Goal: Ask a question

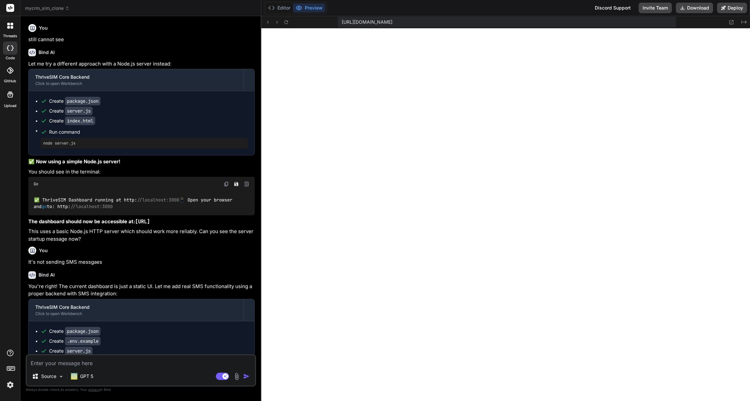
scroll to position [2969, 0]
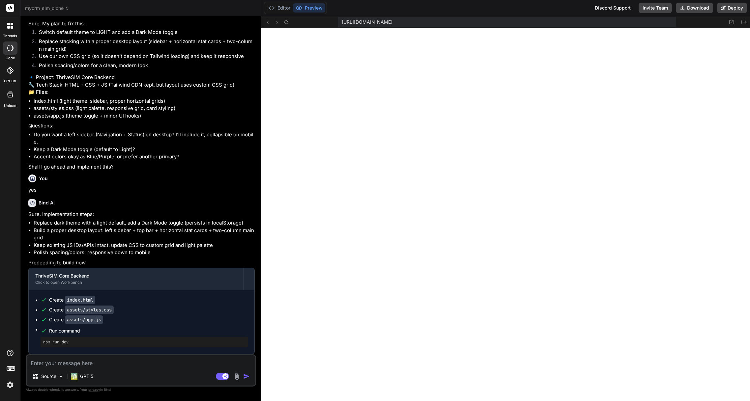
click at [91, 366] on textarea at bounding box center [141, 362] width 228 height 12
type textarea "L"
type textarea "x"
type textarea "Lo"
type textarea "x"
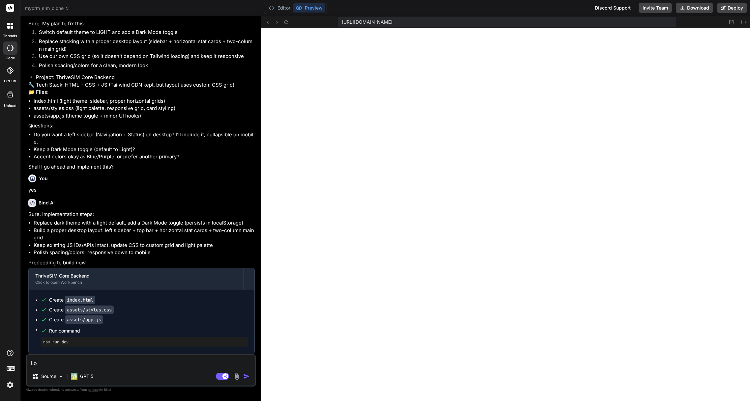
type textarea "Loo"
type textarea "x"
type textarea "Look"
type textarea "x"
type textarea "Looki"
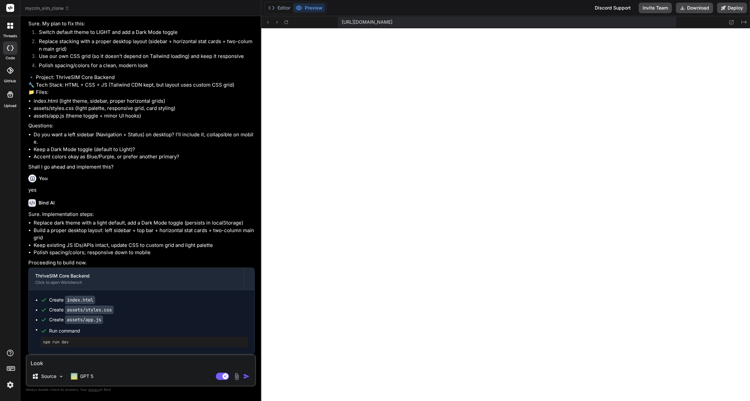
type textarea "x"
type textarea "Lookin"
type textarea "x"
type textarea "Looking"
type textarea "x"
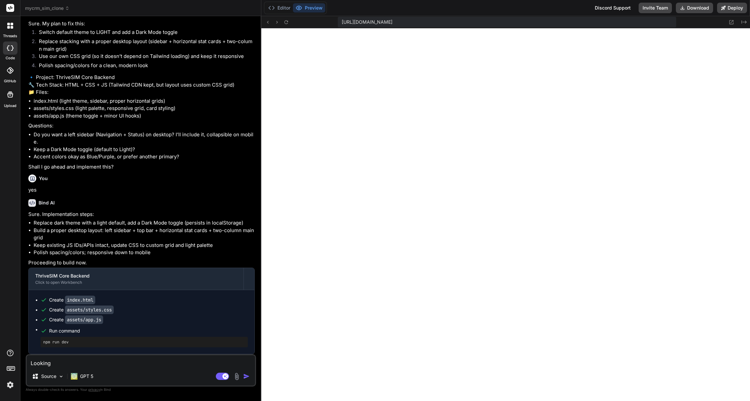
type textarea "Looking"
type textarea "x"
type textarea "Looking g"
type textarea "x"
type textarea "Looking go"
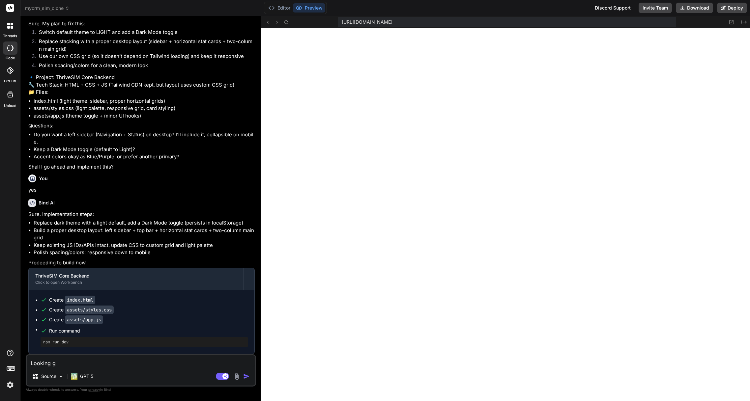
type textarea "x"
type textarea "Looking goo"
type textarea "x"
type textarea "Looking good"
type textarea "x"
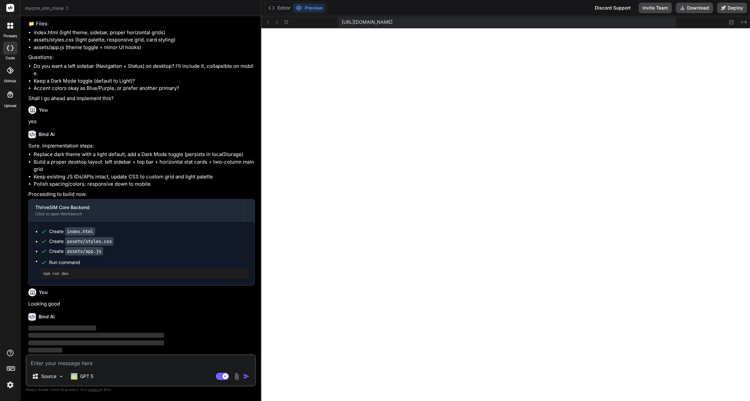
scroll to position [2415, 0]
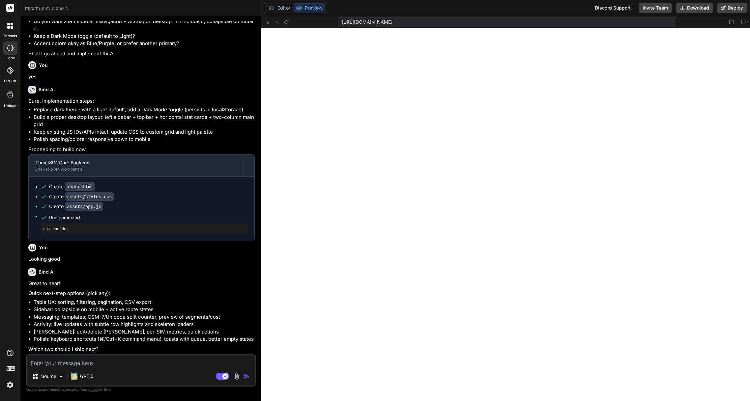
type textarea "x"
click at [283, 8] on button "Editor" at bounding box center [279, 7] width 27 height 9
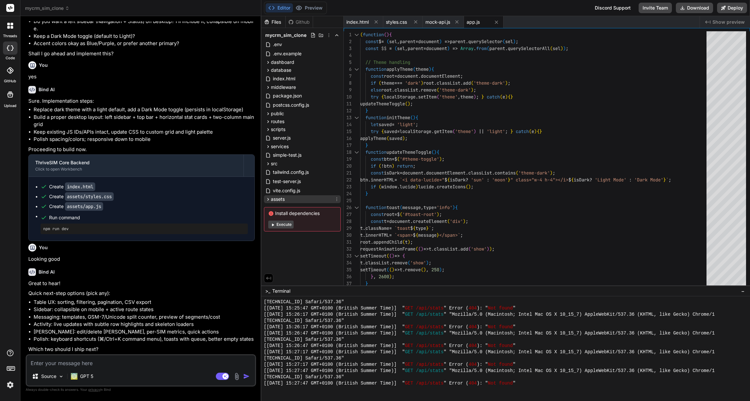
click at [267, 197] on icon at bounding box center [268, 200] width 6 height 6
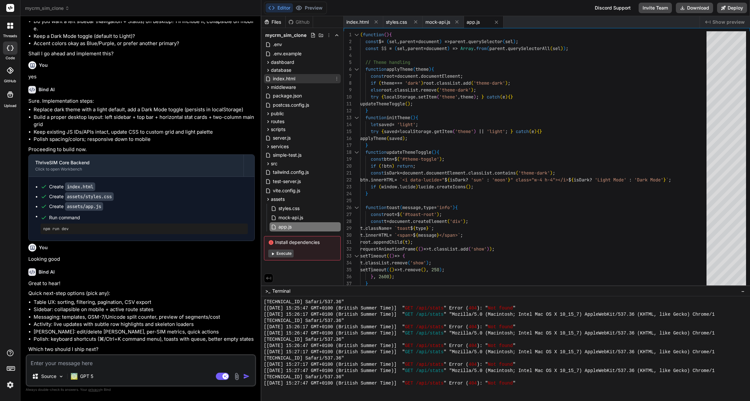
click at [279, 77] on span "index.html" at bounding box center [284, 79] width 24 height 8
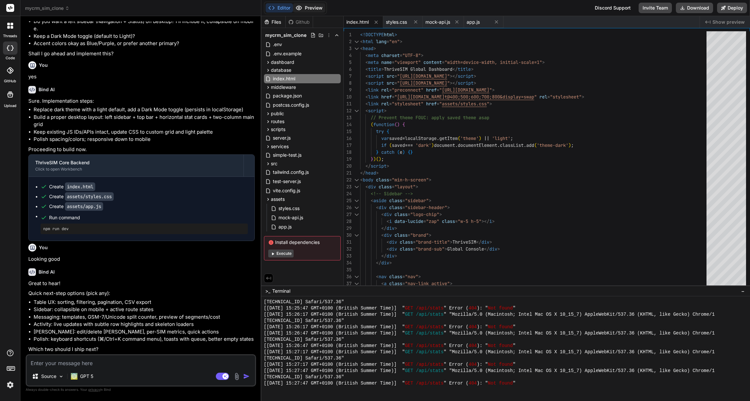
click at [311, 11] on button "Preview" at bounding box center [309, 7] width 32 height 9
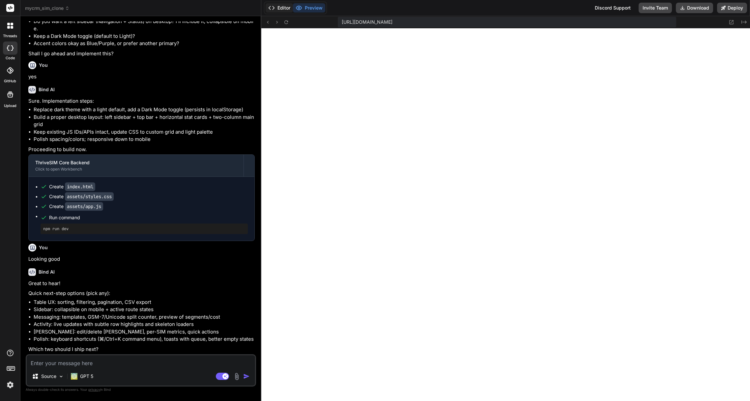
click at [285, 6] on button "Editor" at bounding box center [279, 7] width 27 height 9
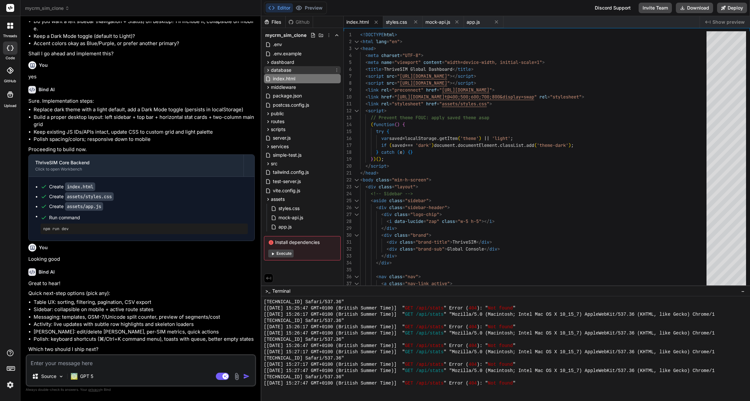
click at [268, 71] on icon at bounding box center [268, 71] width 6 height 6
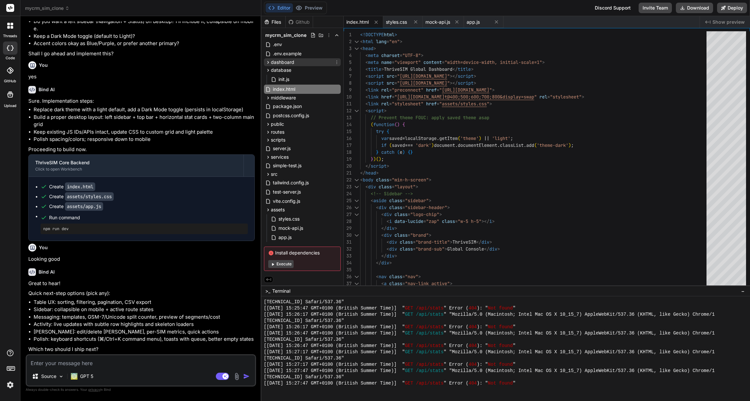
click at [269, 61] on icon at bounding box center [268, 63] width 6 height 6
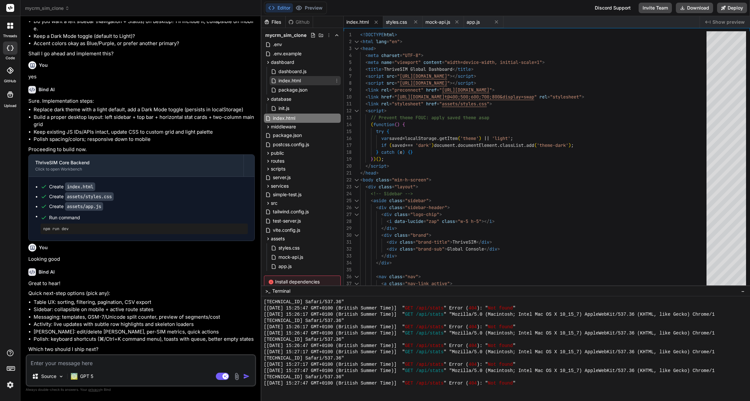
click at [285, 80] on span "index.html" at bounding box center [290, 81] width 24 height 8
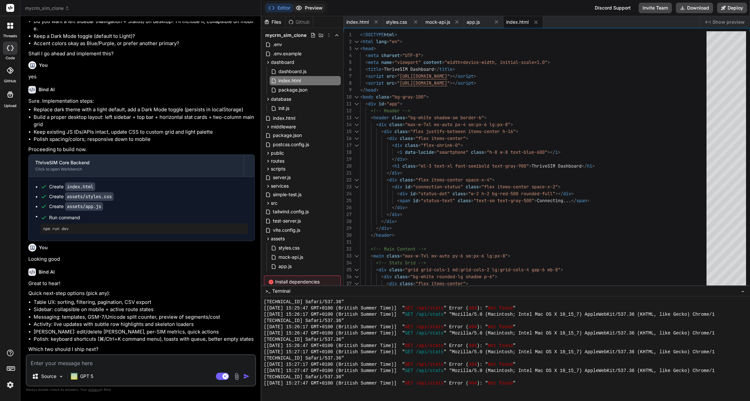
click at [318, 10] on button "Preview" at bounding box center [309, 7] width 32 height 9
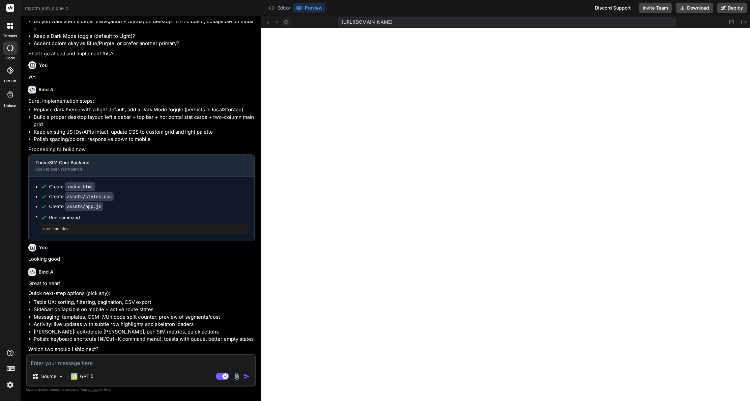
click at [286, 23] on icon at bounding box center [286, 22] width 6 height 6
click at [275, 7] on button "Editor" at bounding box center [279, 7] width 27 height 9
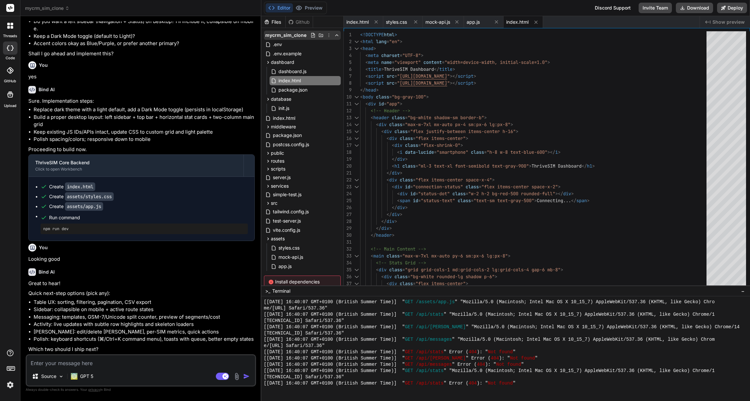
click at [284, 36] on span "mycrm_sim_clone" at bounding box center [285, 35] width 41 height 7
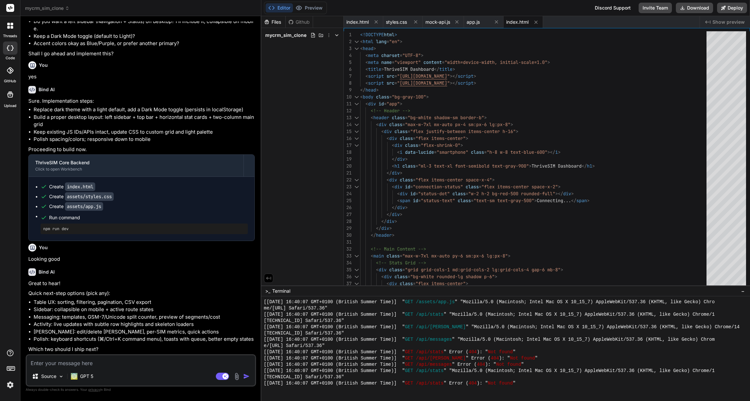
click at [284, 36] on span "mycrm_sim_clone" at bounding box center [285, 35] width 41 height 7
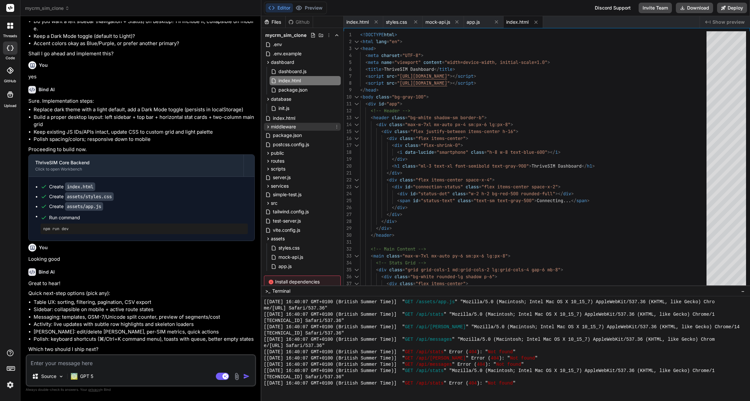
click at [268, 127] on icon at bounding box center [268, 127] width 6 height 6
click at [277, 121] on span "index.html" at bounding box center [284, 118] width 24 height 8
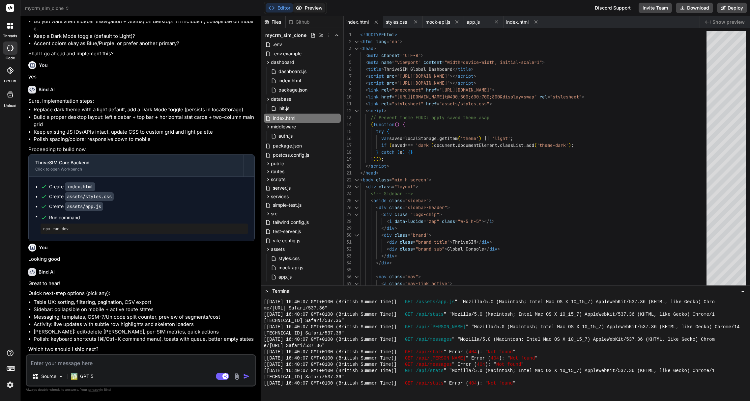
click at [304, 12] on button "Preview" at bounding box center [309, 7] width 32 height 9
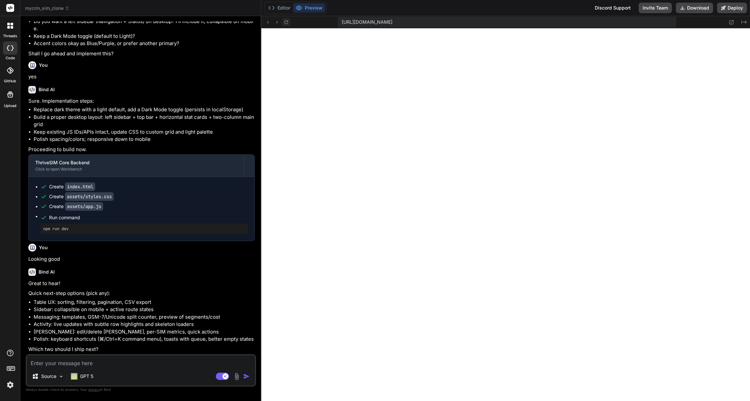
click at [286, 24] on icon at bounding box center [286, 22] width 6 height 6
drag, startPoint x: 281, startPoint y: 9, endPoint x: 355, endPoint y: 17, distance: 74.6
click at [281, 9] on button "Editor" at bounding box center [279, 7] width 27 height 9
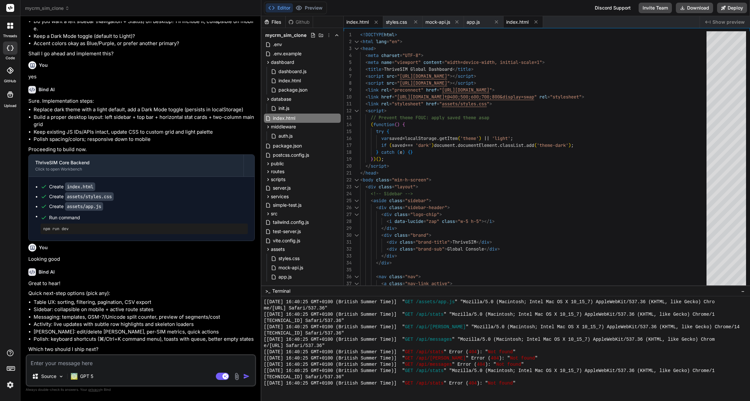
click at [523, 22] on span "index.html" at bounding box center [517, 22] width 22 height 7
type textarea "<script src="dashboard.js"></script> </body> </html>"
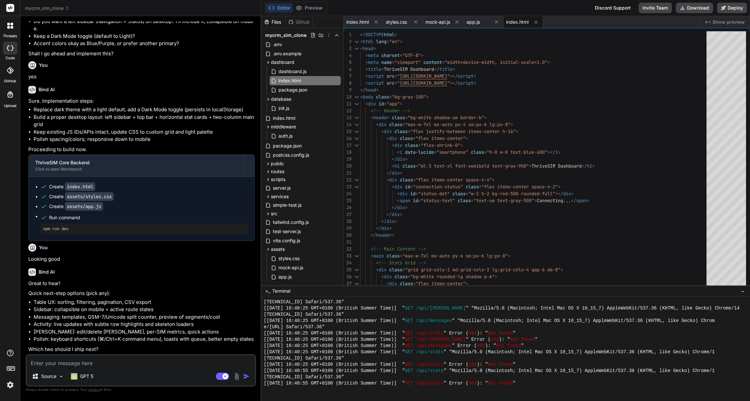
scroll to position [3326, 0]
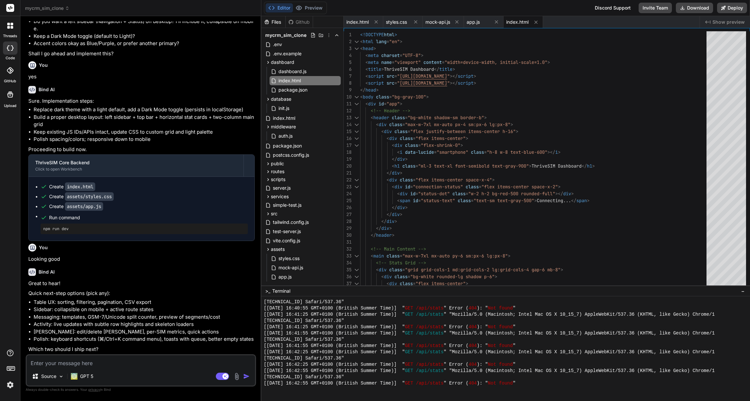
click at [96, 367] on div "Source GPT 5 Agent Mode. When this toggle is activated, AI automatically makes …" at bounding box center [141, 371] width 230 height 32
click at [98, 364] on textarea at bounding box center [141, 362] width 228 height 12
type textarea "W"
type textarea "x"
type textarea "Wh"
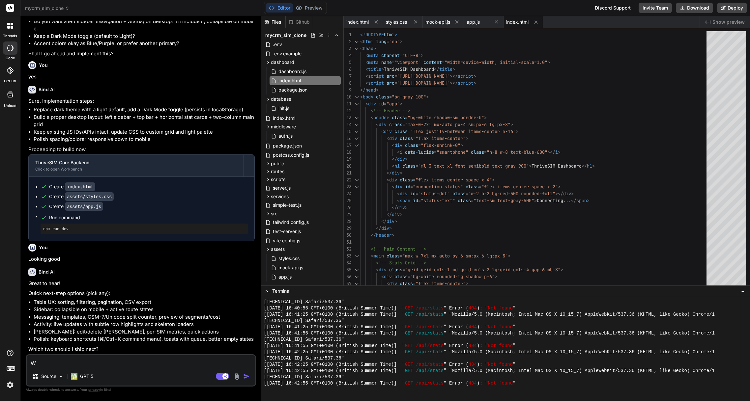
type textarea "x"
type textarea "Why"
type textarea "x"
type textarea "Why"
type textarea "x"
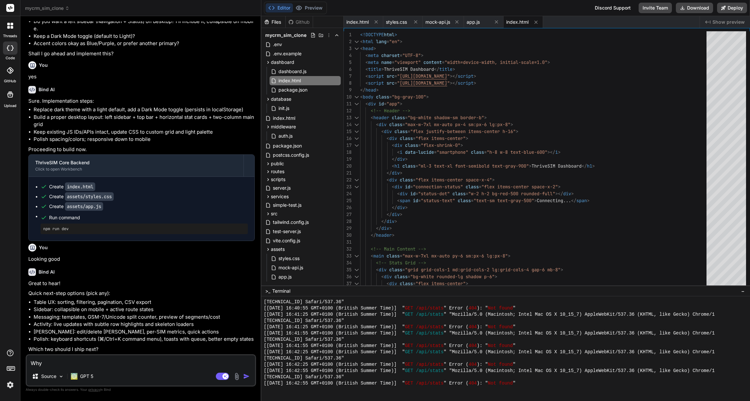
type textarea "Why c"
type textarea "x"
type textarea "Why ca"
type textarea "x"
type textarea "Why can"
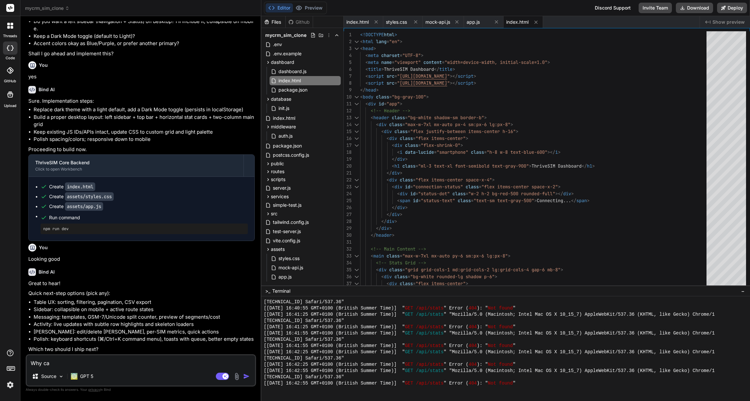
type textarea "x"
type textarea "Why can"
type textarea "x"
type textarea "Why can I"
type textarea "x"
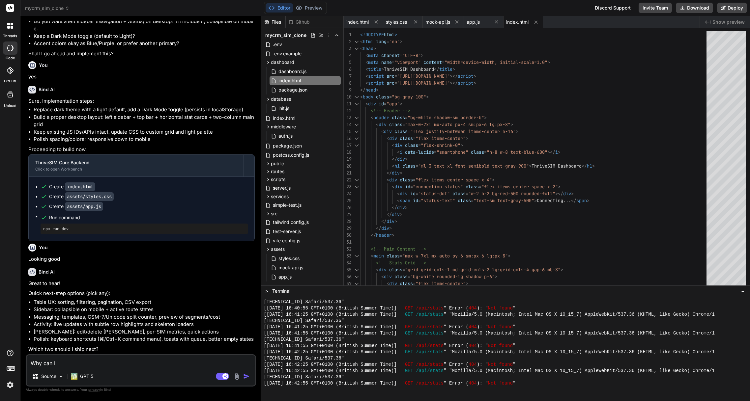
type textarea "Why can I"
type textarea "x"
type textarea "Why can I n"
type textarea "x"
type textarea "Why can I no"
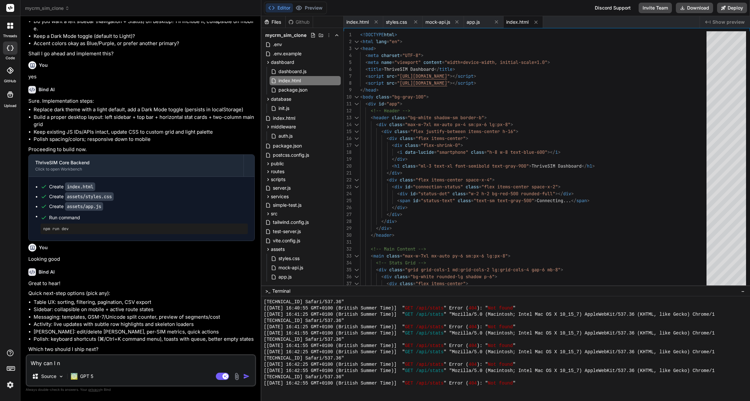
type textarea "x"
type textarea "Why can I not"
type textarea "x"
type textarea "Why can I not"
type textarea "x"
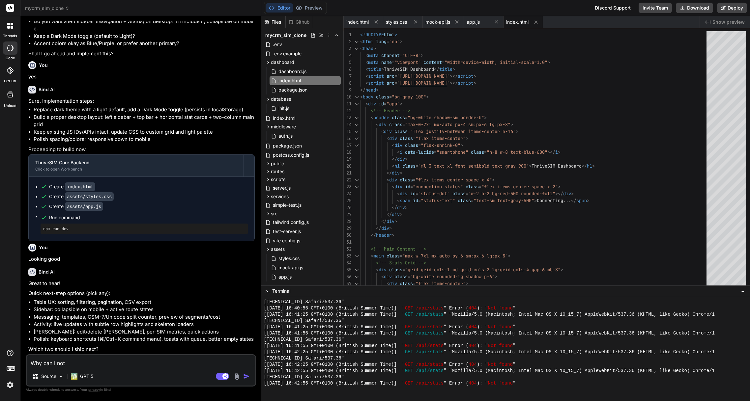
type textarea "Why can I not s"
type textarea "x"
type textarea "Why can I not se"
type textarea "x"
type textarea "Why can I not see"
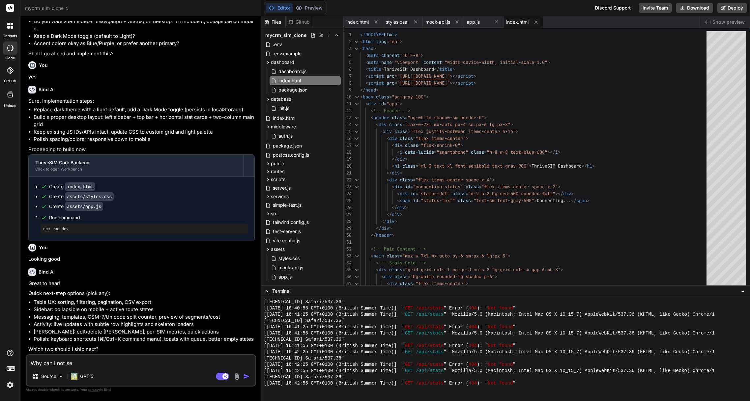
type textarea "x"
type textarea "Why can I not see"
type textarea "x"
type textarea "Why can I not see t"
type textarea "x"
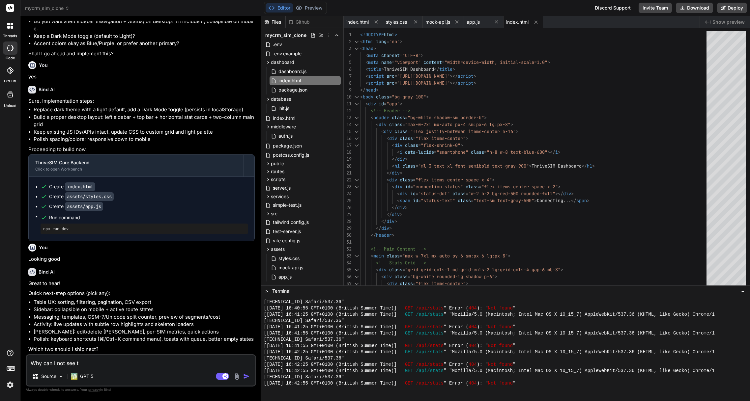
type textarea "Why can I not see th"
type textarea "x"
type textarea "Why can I not see the"
type textarea "x"
type textarea "Why can I not see the"
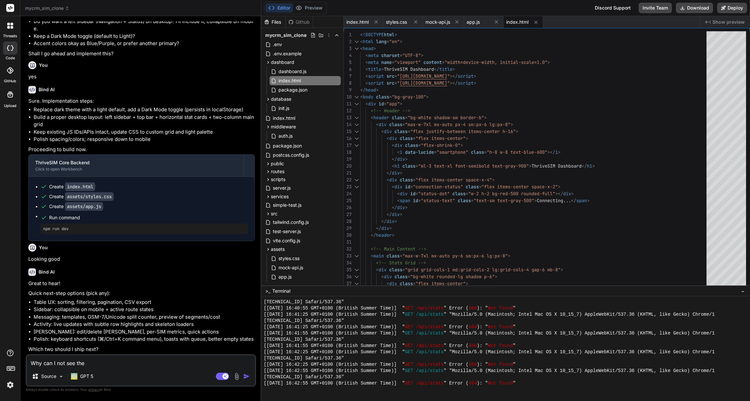
type textarea "x"
type textarea "Why can I not see the w"
type textarea "x"
type textarea "Why can I not see the we"
type textarea "x"
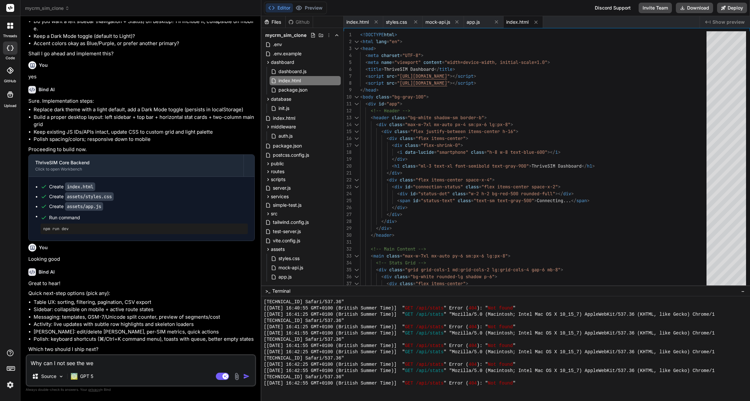
type textarea "Why can I not see the web"
type textarea "x"
type textarea "Why can I not see the webs"
type textarea "x"
type textarea "Why can I not see the websi"
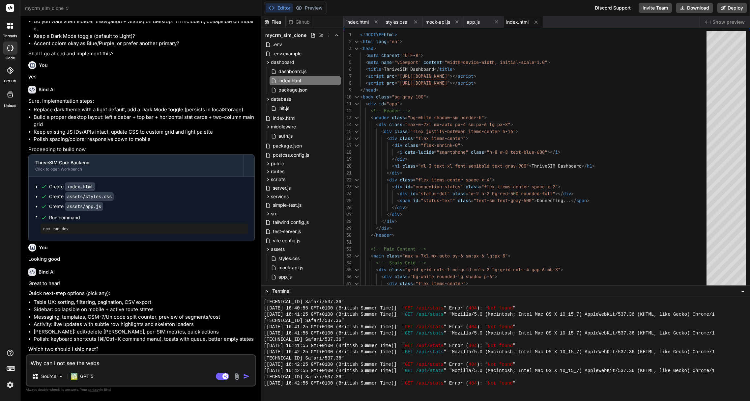
type textarea "x"
type textarea "Why can I not see the websit"
type textarea "x"
type textarea "Why can I not see the website"
type textarea "x"
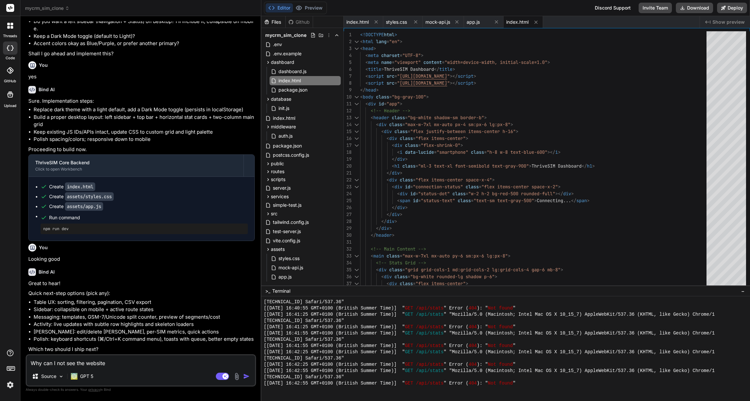
type textarea "Why can I not see the website?"
type textarea "x"
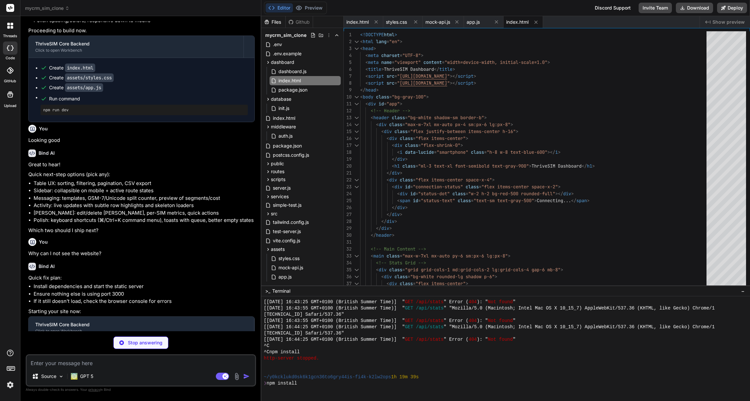
scroll to position [3470, 0]
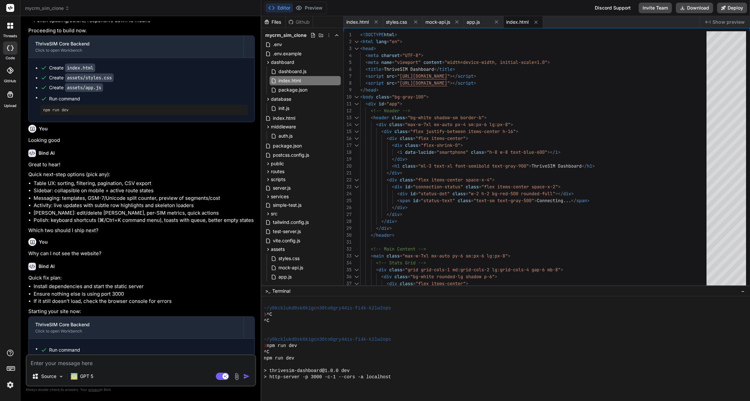
type textarea "x"
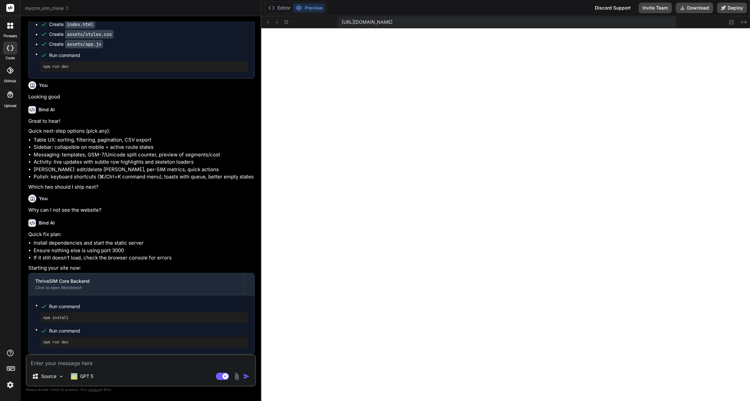
scroll to position [3971, 0]
type textarea "o"
type textarea "x"
type textarea "ok"
type textarea "x"
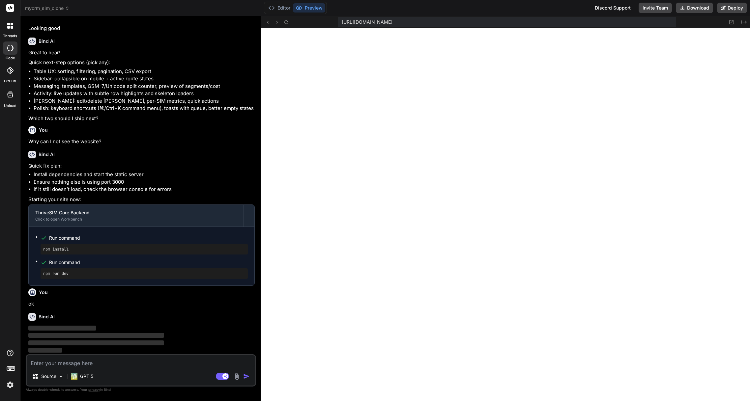
scroll to position [2691, 0]
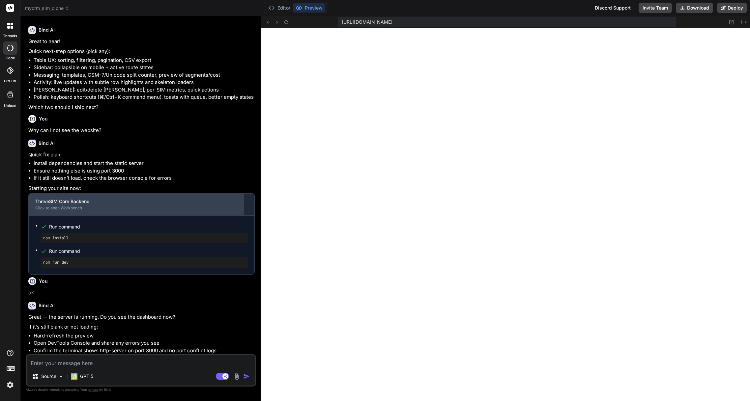
type textarea "x"
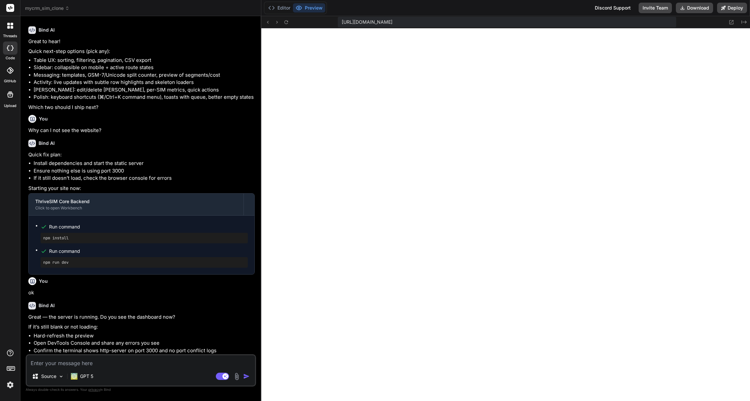
scroll to position [2702, 0]
type textarea "y"
type textarea "x"
type textarea "ye"
type textarea "x"
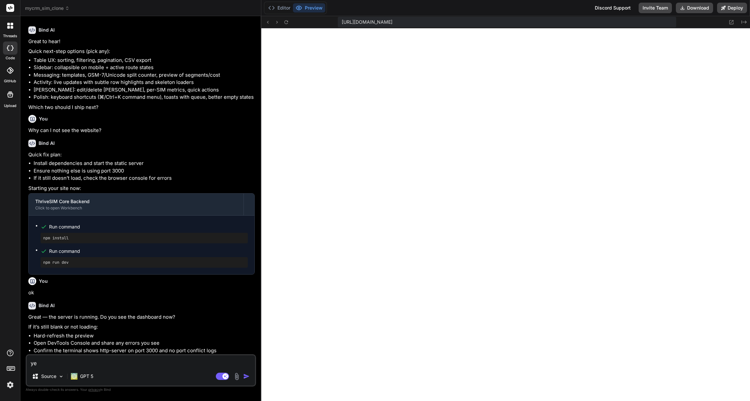
type textarea "yes"
type textarea "x"
type textarea "yes"
type textarea "x"
type textarea "yes I"
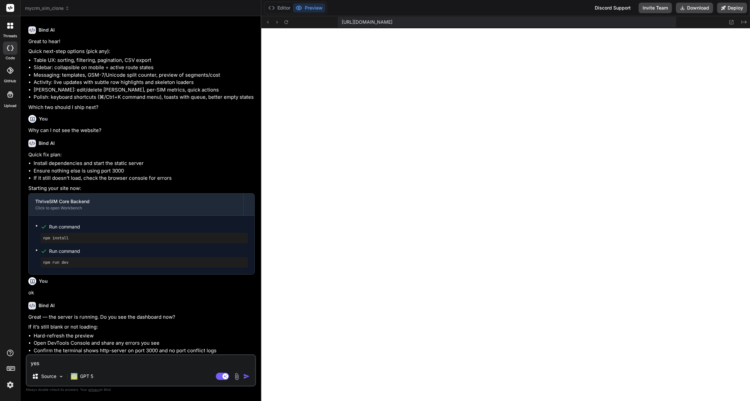
type textarea "x"
type textarea "yes I"
type textarea "x"
type textarea "yes I s"
type textarea "x"
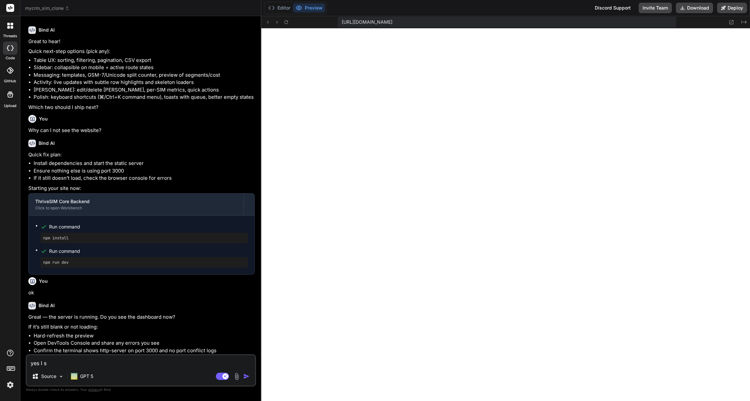
type textarea "yes I se"
type textarea "x"
type textarea "yes I see"
type textarea "x"
type textarea "yes I see"
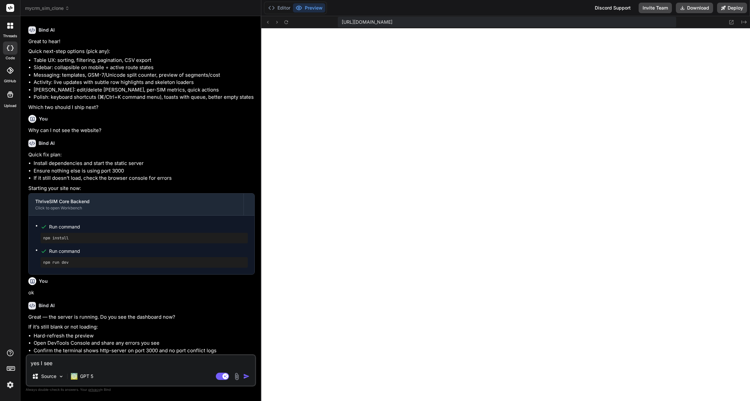
type textarea "x"
type textarea "yes I see t"
type textarea "x"
type textarea "yes I see th"
type textarea "x"
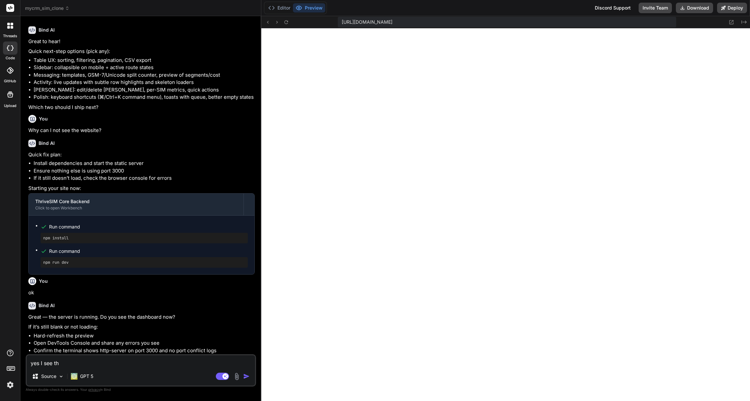
type textarea "yes I see the"
type textarea "x"
type textarea "yes I see the"
type textarea "x"
type textarea "yes I see the d"
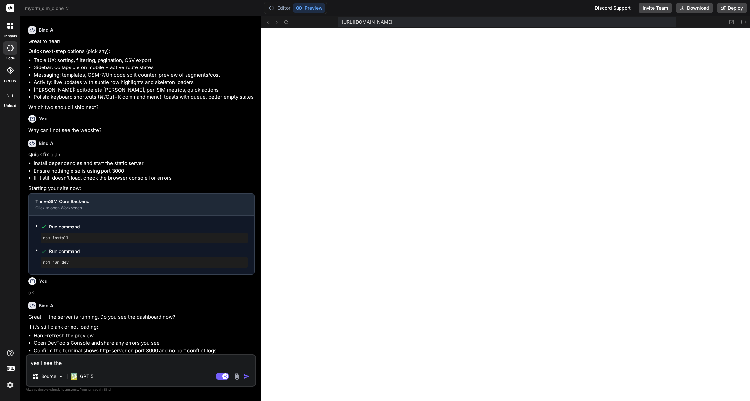
type textarea "x"
type textarea "yes I see the da"
type textarea "x"
type textarea "yes I see the das"
type textarea "x"
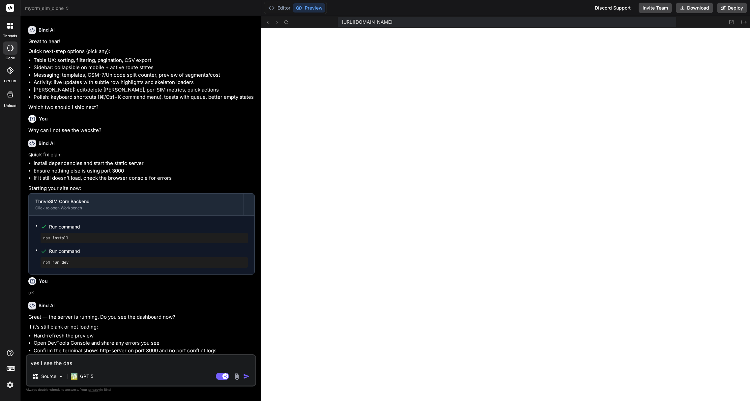
type textarea "yes I see the dash"
type textarea "x"
type textarea "yes I see the dashb"
type textarea "x"
type textarea "yes I see the dashbo"
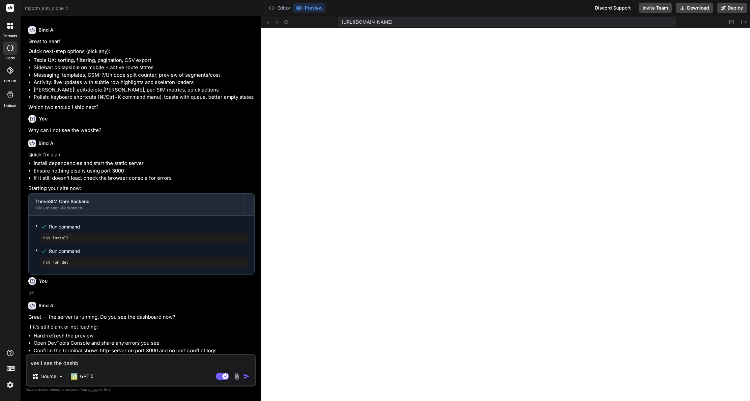
type textarea "x"
type textarea "yes I see the dashboa"
type textarea "x"
type textarea "yes I see the dashboar"
type textarea "x"
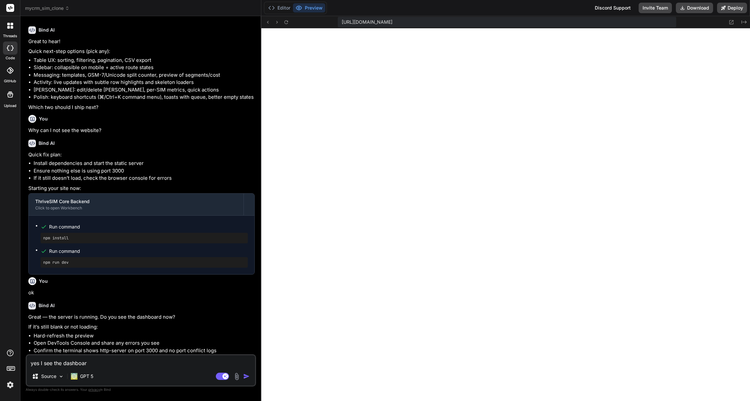
type textarea "yes I see the dashboard"
type textarea "x"
type textarea "yes I see the dashboard."
type textarea "x"
type textarea "yes I see the dashboard."
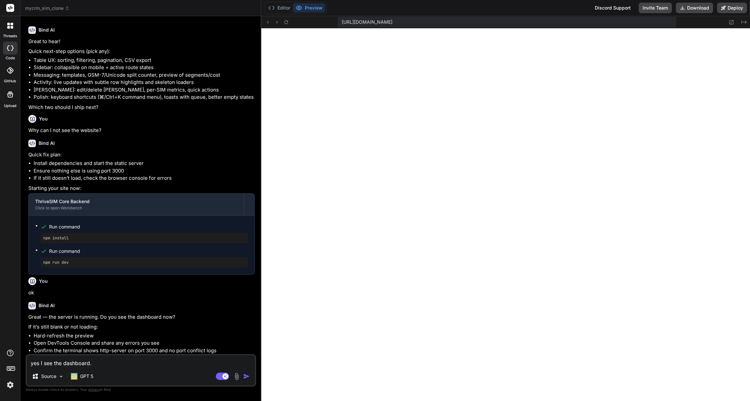
type textarea "x"
type textarea "yes I see the dashboard. N"
type textarea "x"
type textarea "yes I see the dashboard. No"
type textarea "x"
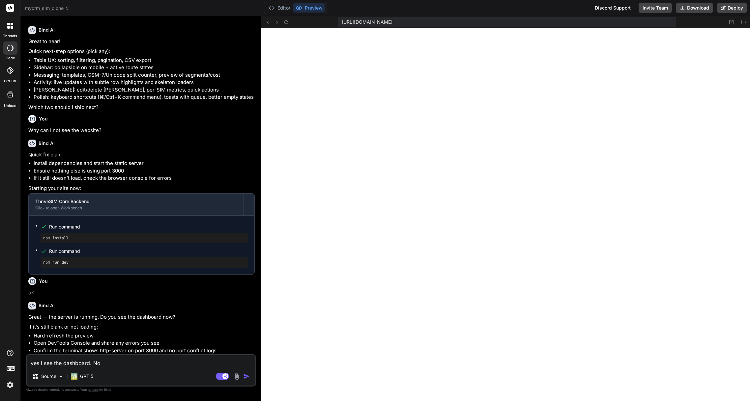
type textarea "yes I see the dashboard. Now"
type textarea "x"
type textarea "yes I see the dashboard. Now"
type textarea "x"
type textarea "yes I see the dashboard. Now I"
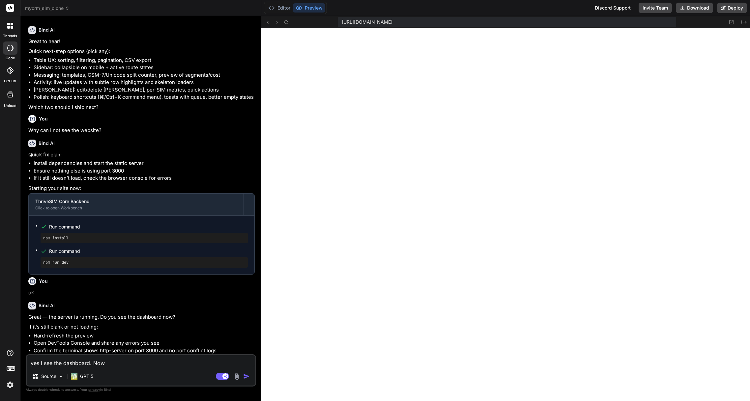
type textarea "x"
type textarea "yes I see the dashboard. Now I"
type textarea "x"
type textarea "yes I see the dashboard. Now I n"
type textarea "x"
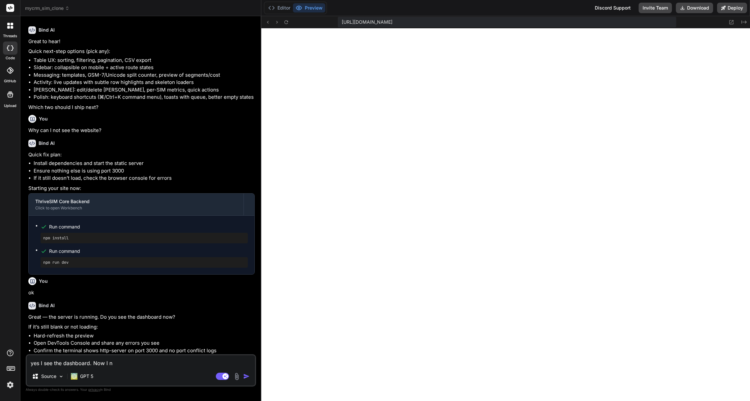
type textarea "yes I see the dashboard. Now I ne"
type textarea "x"
type textarea "yes I see the dashboard. Now I nee"
type textarea "x"
type textarea "yes I see the dashboard. Now I need"
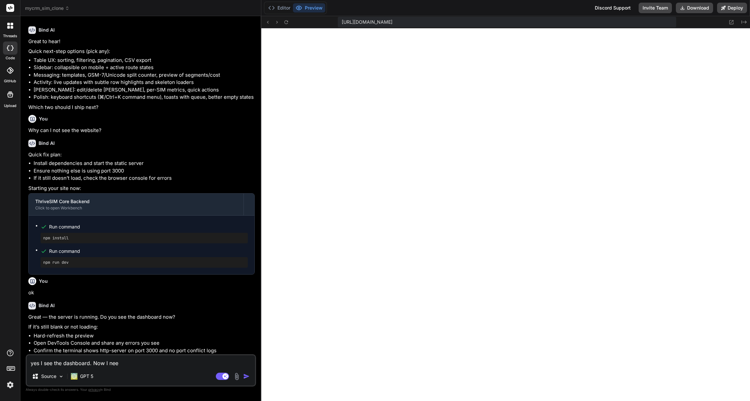
type textarea "x"
type textarea "yes I see the dashboard. Now I need"
type textarea "x"
type textarea "yes I see the dashboard. Now I need a"
type textarea "x"
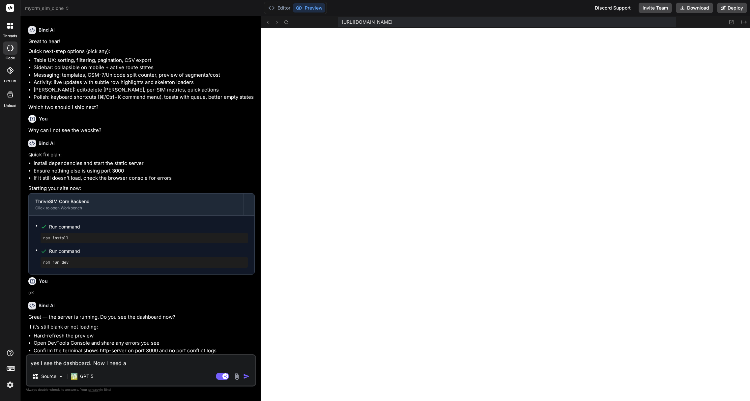
type textarea "yes I see the dashboard. Now I need an"
type textarea "x"
type textarea "yes I see the dashboard. Now I need an"
type textarea "x"
type textarea "yes I see the dashboard. Now I need an a"
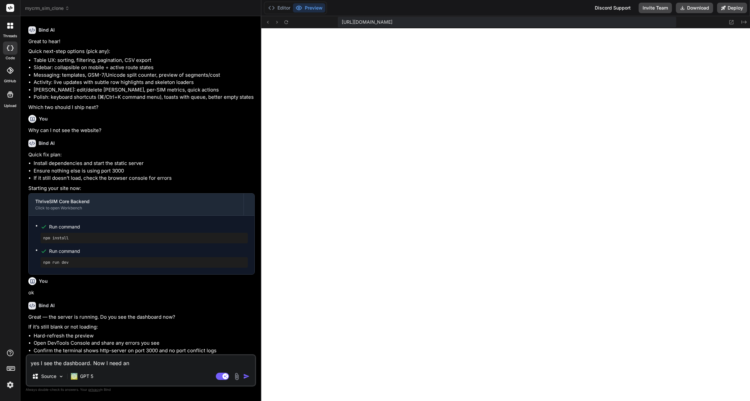
type textarea "x"
type textarea "yes I see the dashboard. Now I need an ad"
type textarea "x"
type textarea "yes I see the dashboard. Now I need an adm"
type textarea "x"
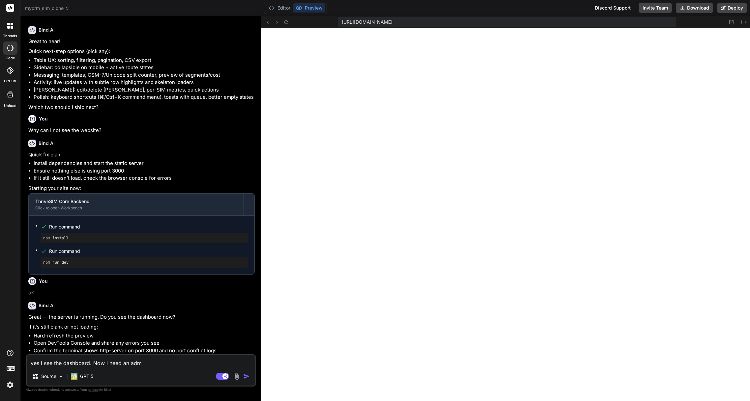
type textarea "yes I see the dashboard. Now I need an admi"
type textarea "x"
type textarea "yes I see the dashboard. Now I need an admin"
type textarea "x"
type textarea "yes I see the dashboard. Now I need an admin"
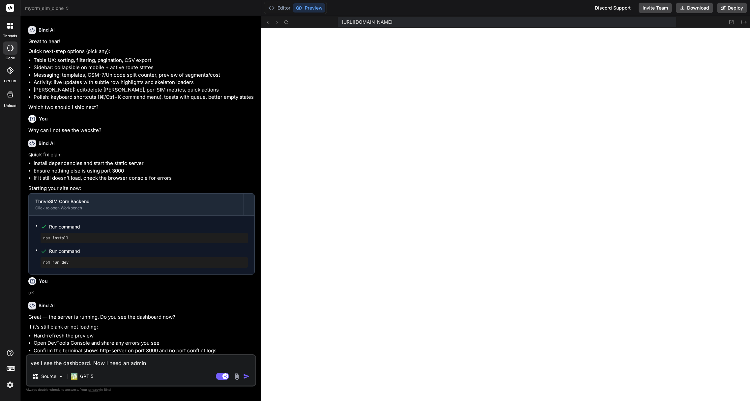
type textarea "x"
type textarea "yes I see the dashboard. Now I need an admin m"
type textarea "x"
type textarea "yes I see the dashboard. Now I need an admin ma"
type textarea "x"
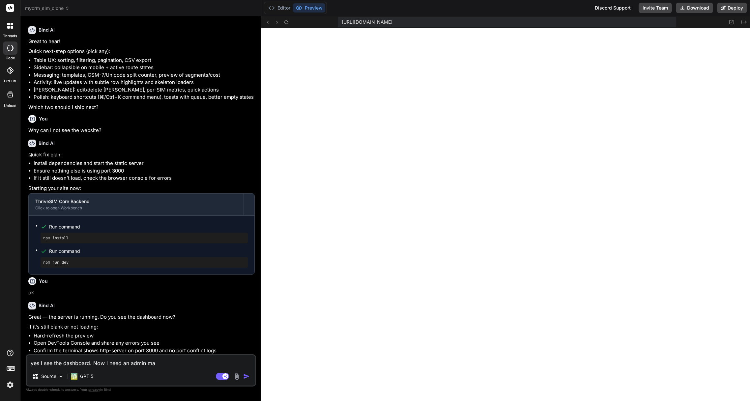
type textarea "yes I see the dashboard. Now I need an admin man"
type textarea "x"
type textarea "yes I see the dashboard. Now I need an admin mana"
type textarea "x"
type textarea "yes I see the dashboard. Now I need an admin manag"
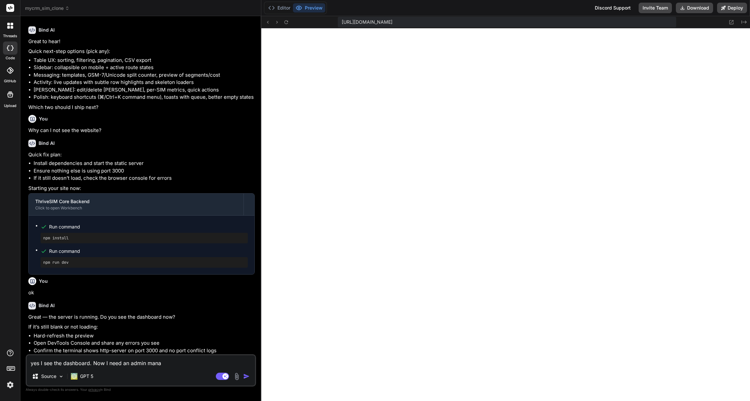
type textarea "x"
type textarea "yes I see the dashboard. Now I need an admin manage"
type textarea "x"
type textarea "yes I see the dashboard. Now I need an admin managem"
type textarea "x"
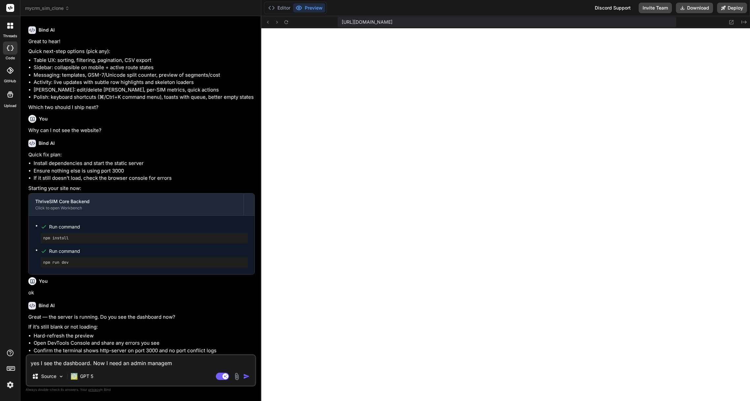
type textarea "yes I see the dashboard. Now I need an admin manageme"
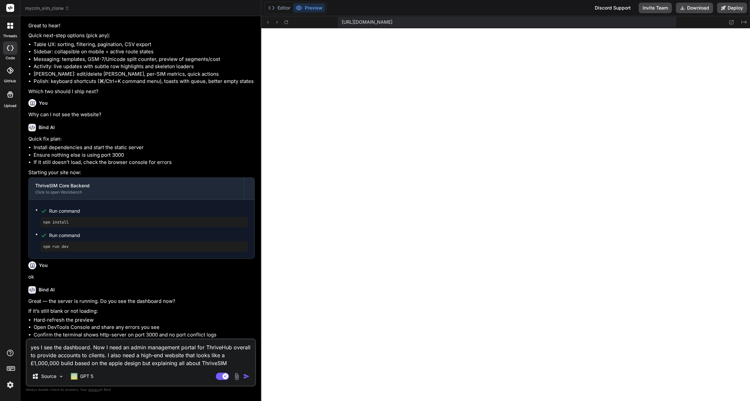
click at [227, 347] on textarea "yes I see the dashboard. Now I need an admin management portal for ThriveHub ov…" at bounding box center [141, 354] width 228 height 28
click at [135, 364] on textarea "Yes I see the dashboard. I now need an admin management portal for ThriveSIM to…" at bounding box center [141, 354] width 228 height 28
click at [208, 366] on textarea "Yes, I see the dashboard. I now need an admin management portal for ThriveSIM t…" at bounding box center [141, 354] width 228 height 28
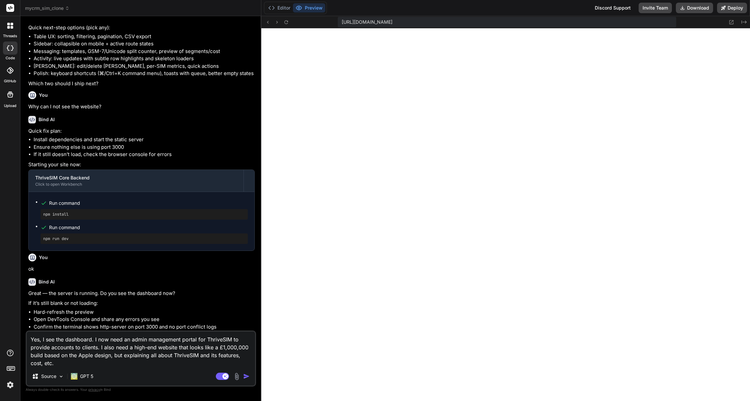
click at [102, 368] on div "Yes, I see the dashboard. I now need an admin management portal for ThriveSIM t…" at bounding box center [141, 359] width 230 height 56
click at [109, 365] on textarea "Yes, I see the dashboard. I now need an admin management portal for ThriveSIM t…" at bounding box center [141, 350] width 228 height 36
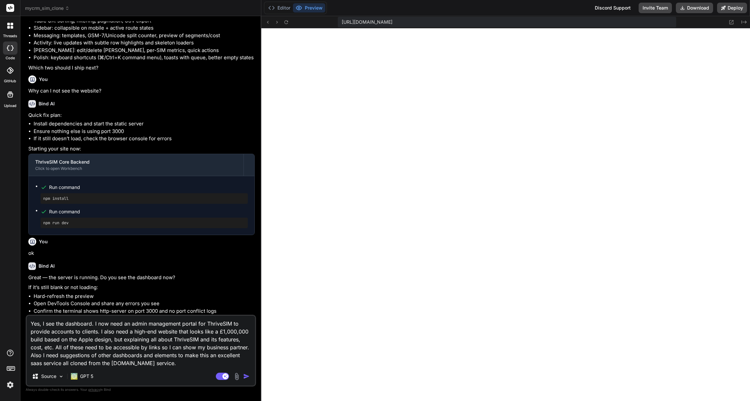
click at [189, 364] on textarea "Yes, I see the dashboard. I now need an admin management portal for ThriveSIM t…" at bounding box center [141, 341] width 228 height 51
click at [66, 357] on textarea "Yes, I see the dashboard. I now need an admin management portal for ThriveSIM t…" at bounding box center [141, 341] width 228 height 51
click at [163, 375] on div "Source GPT 5" at bounding box center [141, 378] width 228 height 16
click at [248, 377] on img "button" at bounding box center [246, 376] width 7 height 7
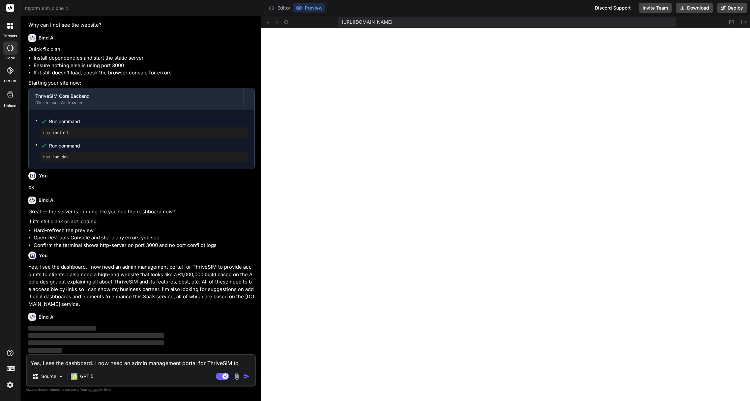
scroll to position [2808, 0]
click at [609, 8] on div "Discord Support" at bounding box center [613, 8] width 44 height 11
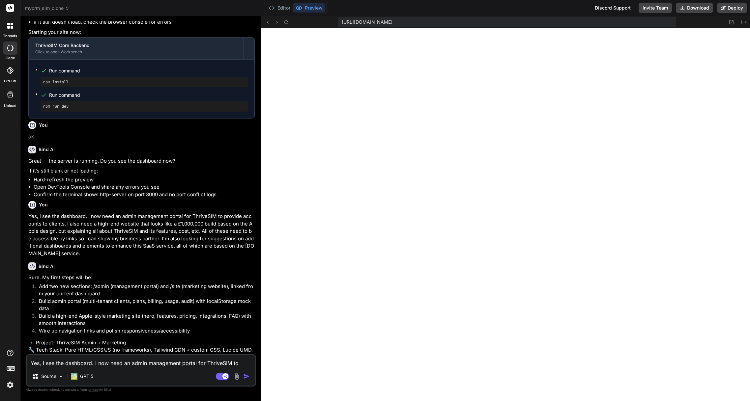
click at [10, 386] on img at bounding box center [10, 385] width 11 height 11
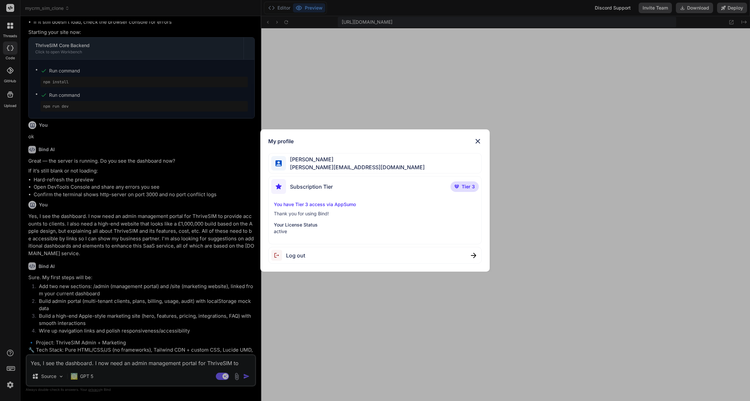
click at [333, 206] on p "You have Tier 3 access via AppSumo" at bounding box center [375, 204] width 202 height 7
click at [478, 141] on img at bounding box center [478, 141] width 8 height 8
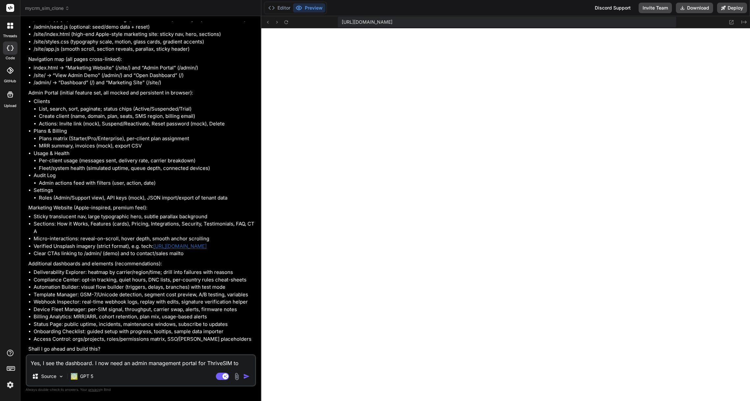
scroll to position [3272, 0]
click at [56, 361] on textarea "Yes, I see the dashboard. I now need an admin management portal for ThriveSIM t…" at bounding box center [141, 362] width 228 height 12
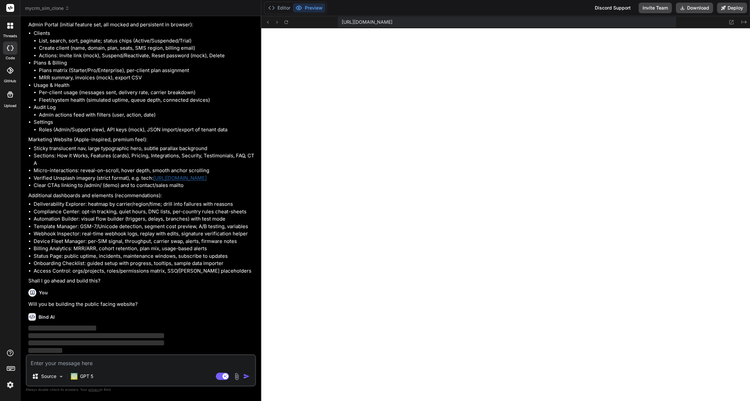
scroll to position [3340, 0]
click at [114, 252] on li "Billing Analytics: MRR/ARR, cohort retention, plan mix, usage-based alerts" at bounding box center [144, 249] width 221 height 8
click at [88, 363] on textarea at bounding box center [141, 362] width 228 height 12
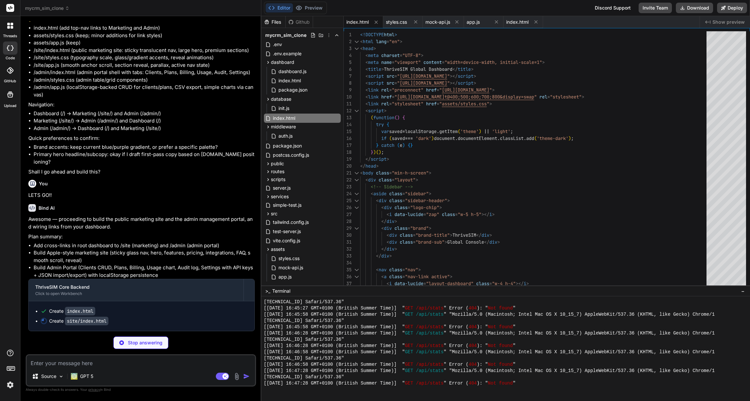
scroll to position [3620, 0]
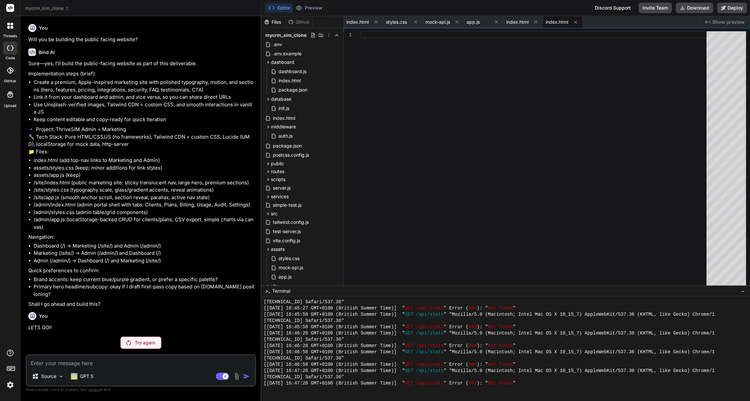
click at [147, 346] on p "Try again" at bounding box center [145, 343] width 20 height 7
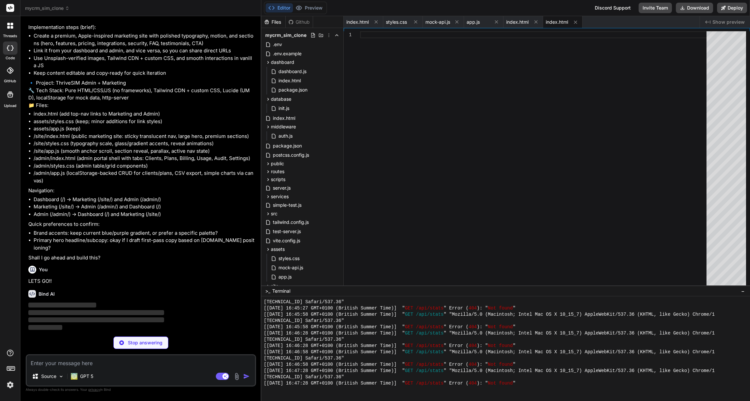
scroll to position [3667, 0]
